Goal: Check status: Check status

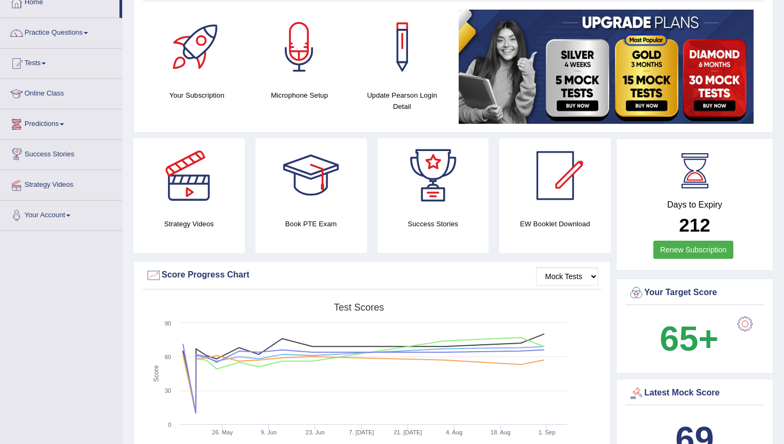
scroll to position [85, 0]
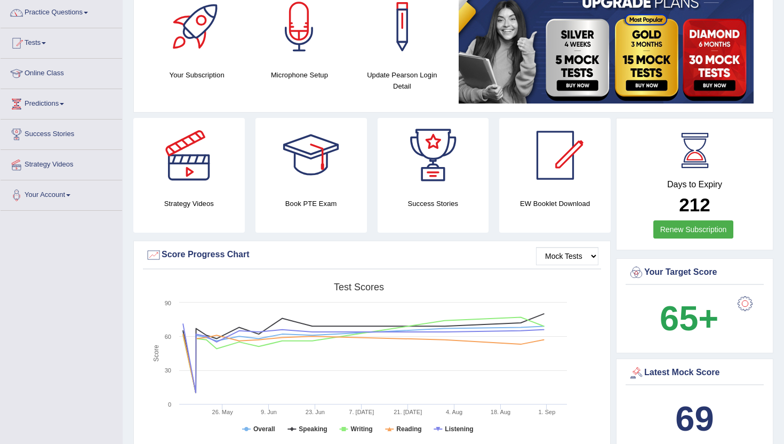
click at [567, 230] on div "EW Booklet Download" at bounding box center [554, 175] width 111 height 115
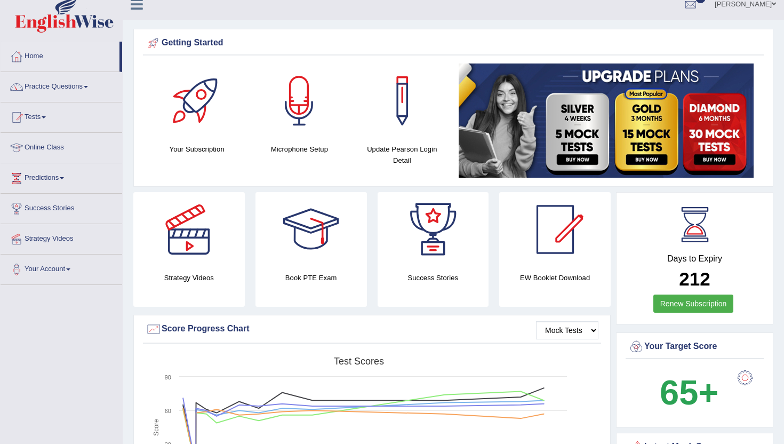
scroll to position [0, 0]
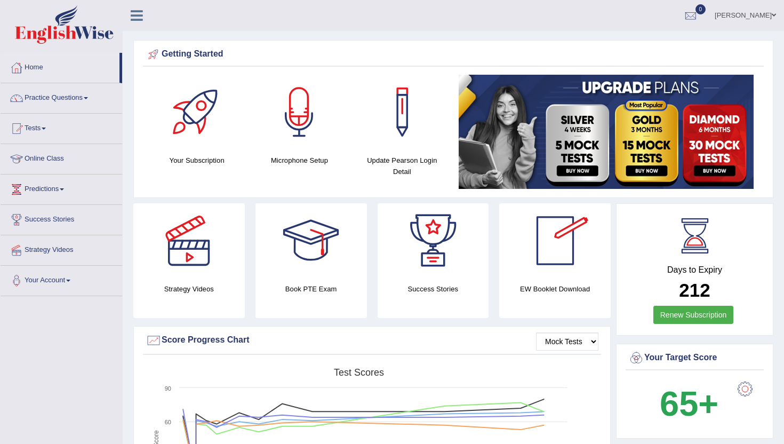
click at [706, 11] on span "0" at bounding box center [700, 9] width 11 height 10
click at [647, 42] on strong "See All Alerts" at bounding box center [622, 45] width 47 height 9
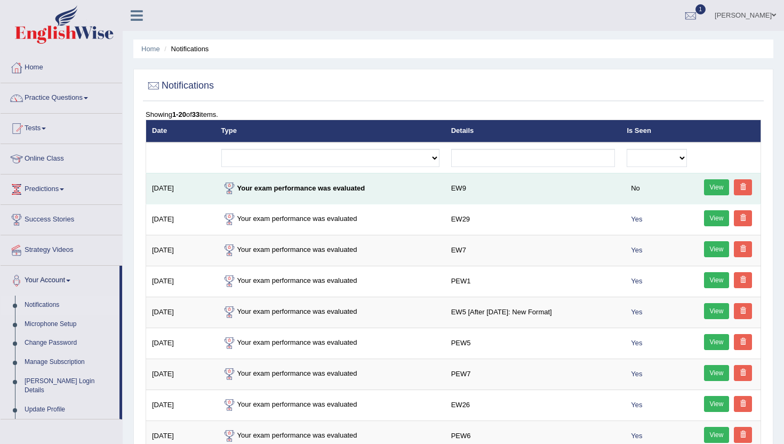
click at [712, 189] on link "View" at bounding box center [717, 187] width 26 height 16
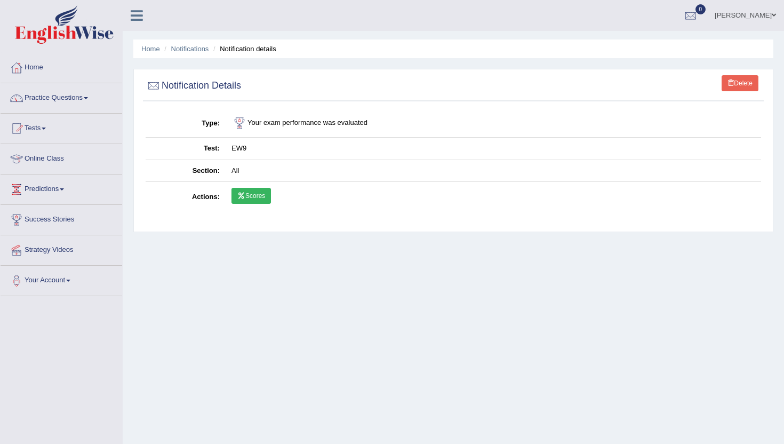
click at [252, 194] on link "Scores" at bounding box center [250, 196] width 39 height 16
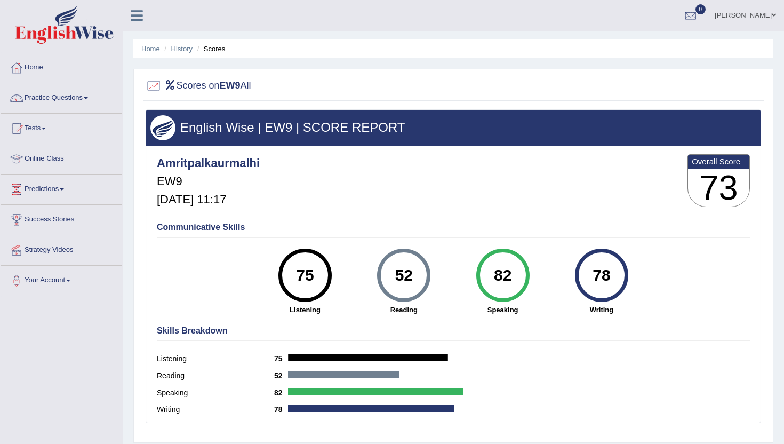
click at [181, 45] on link "History" at bounding box center [181, 49] width 21 height 8
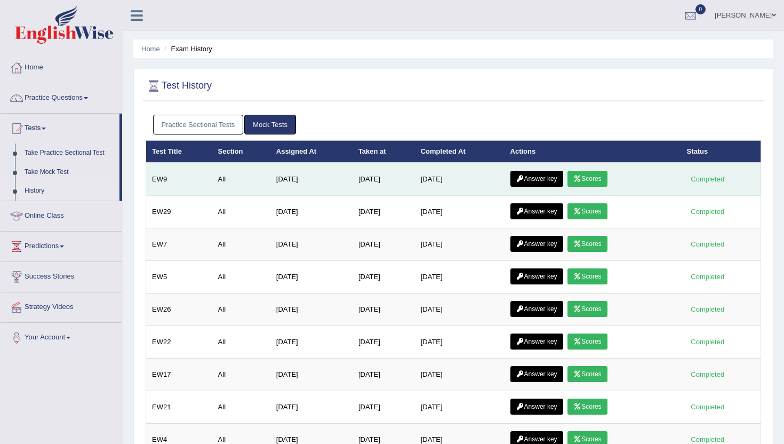
click at [542, 177] on link "Answer key" at bounding box center [536, 179] width 53 height 16
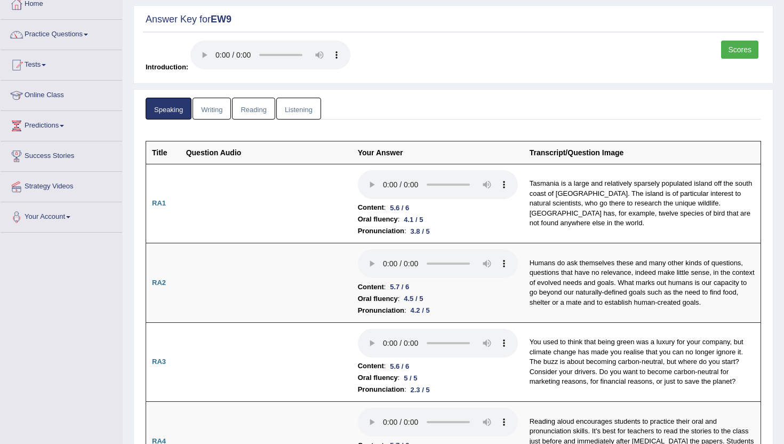
scroll to position [48, 0]
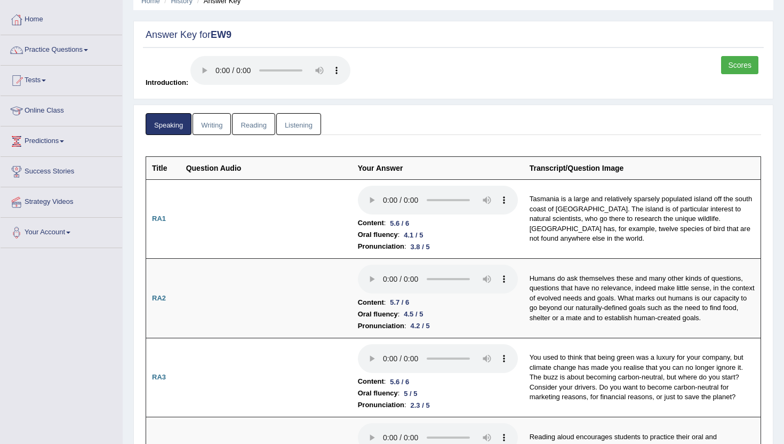
click at [208, 126] on link "Writing" at bounding box center [211, 124] width 38 height 22
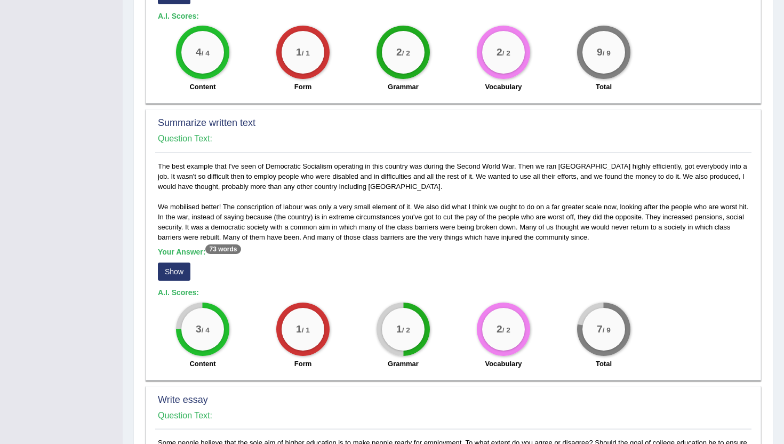
scroll to position [453, 0]
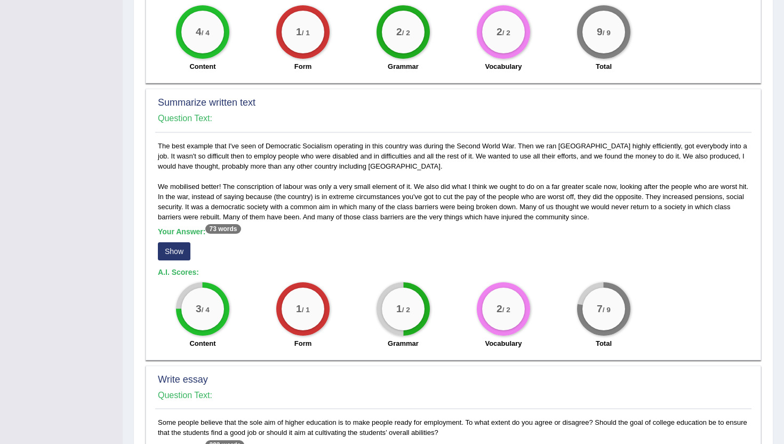
click at [173, 250] on button "Show" at bounding box center [174, 251] width 33 height 18
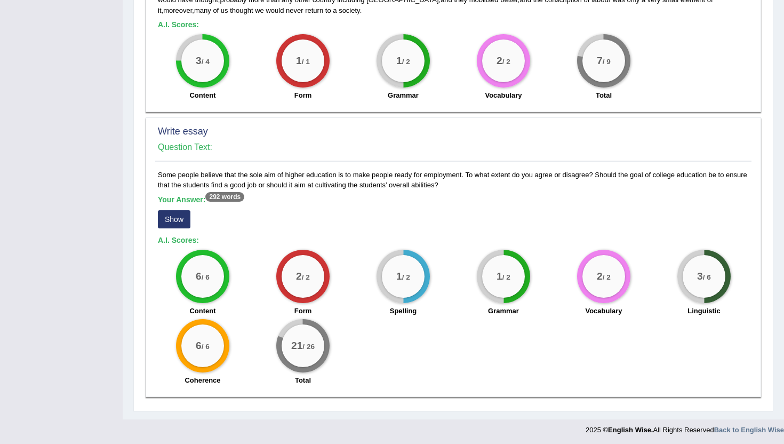
scroll to position [713, 0]
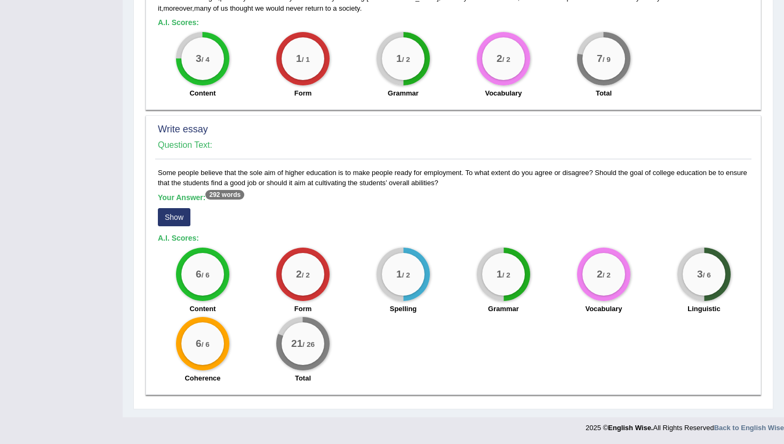
click at [177, 219] on button "Show" at bounding box center [174, 217] width 33 height 18
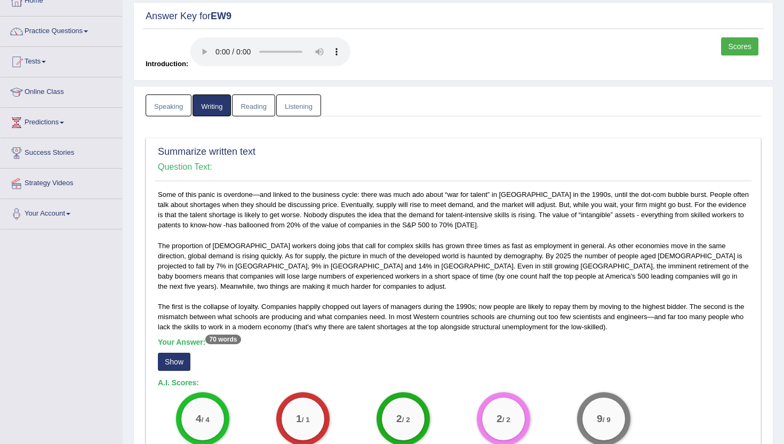
scroll to position [46, 0]
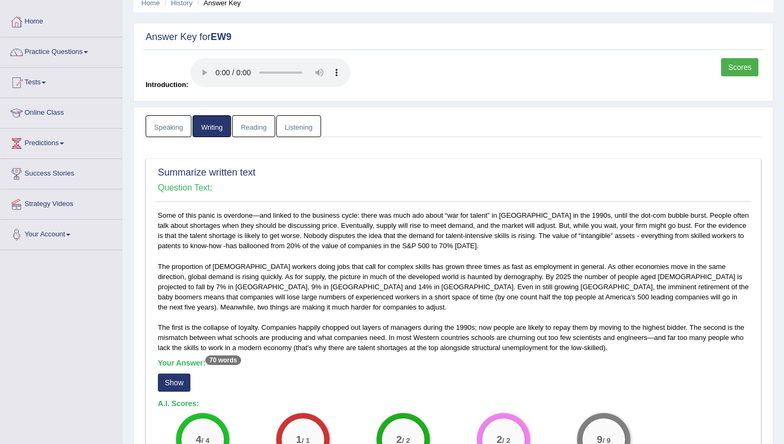
click at [253, 127] on link "Reading" at bounding box center [253, 126] width 43 height 22
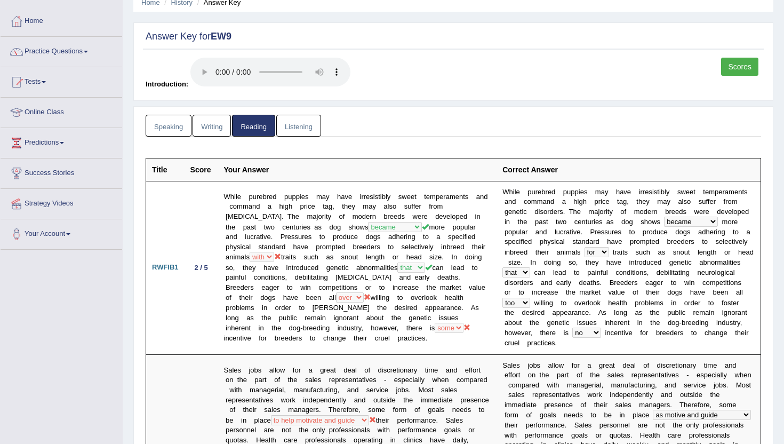
scroll to position [45, 0]
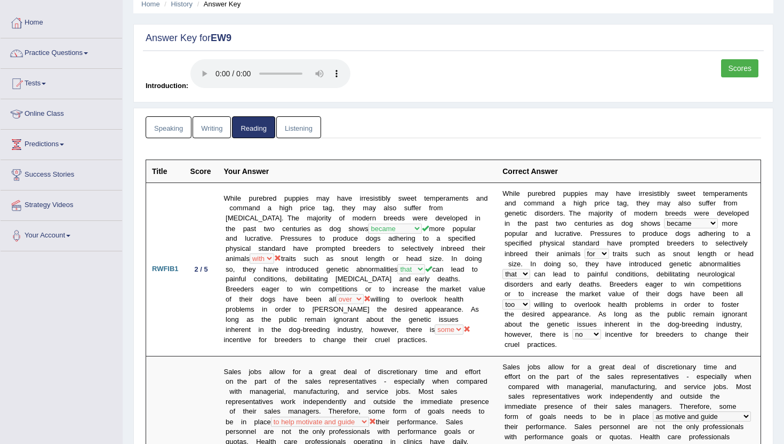
click at [291, 127] on link "Listening" at bounding box center [298, 127] width 45 height 22
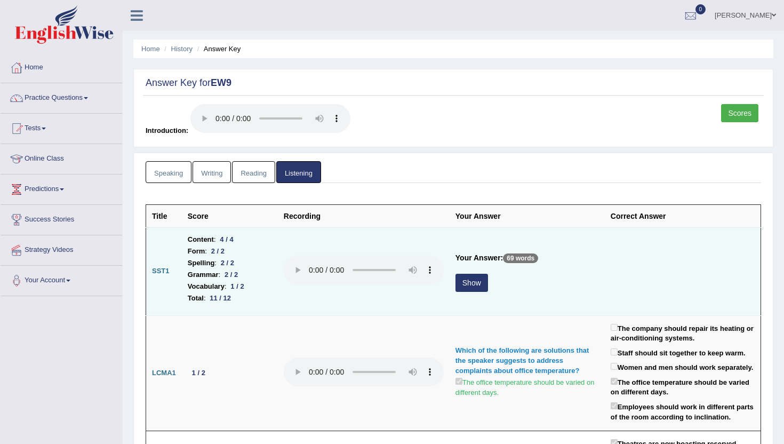
scroll to position [0, 0]
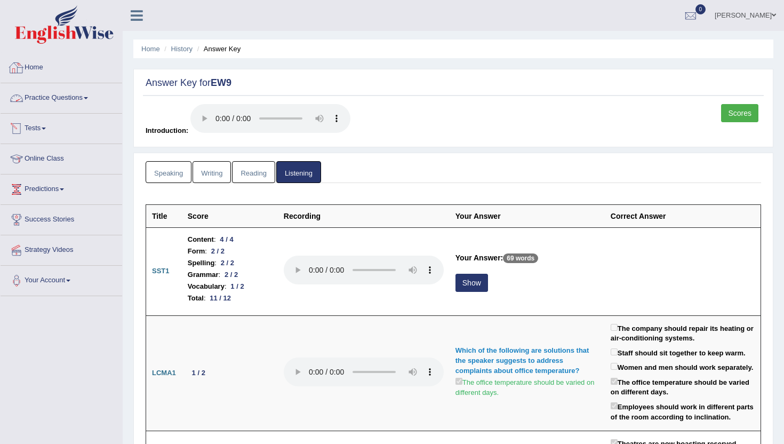
click at [35, 67] on link "Home" at bounding box center [62, 66] width 122 height 27
